Goal: Task Accomplishment & Management: Manage account settings

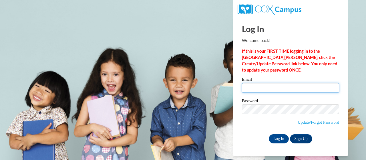
click at [247, 87] on input "Email" at bounding box center [290, 88] width 97 height 10
type input "[PERSON_NAME][EMAIL_ADDRESS][PERSON_NAME][DOMAIN_NAME]"
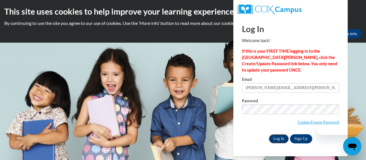
click at [276, 140] on input "Log In" at bounding box center [279, 138] width 20 height 9
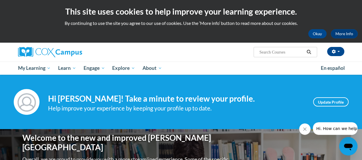
click at [224, 102] on h4 "Hi [PERSON_NAME]! Take a minute to review your profile." at bounding box center [176, 99] width 256 height 10
click at [245, 110] on div "Help improve your experience by keeping your profile up to date." at bounding box center [176, 107] width 256 height 9
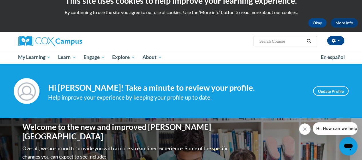
scroll to position [11, 0]
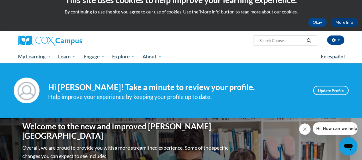
click at [245, 110] on div "Your profile Hi [PERSON_NAME]! Take a minute to review your profile. Help impro…" at bounding box center [181, 90] width 362 height 54
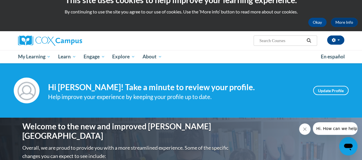
drag, startPoint x: 245, startPoint y: 110, endPoint x: 286, endPoint y: 110, distance: 40.6
click at [286, 110] on div "Your profile Hi [PERSON_NAME]! Take a minute to review your profile. Help impro…" at bounding box center [181, 90] width 362 height 54
